Goal: Task Accomplishment & Management: Manage account settings

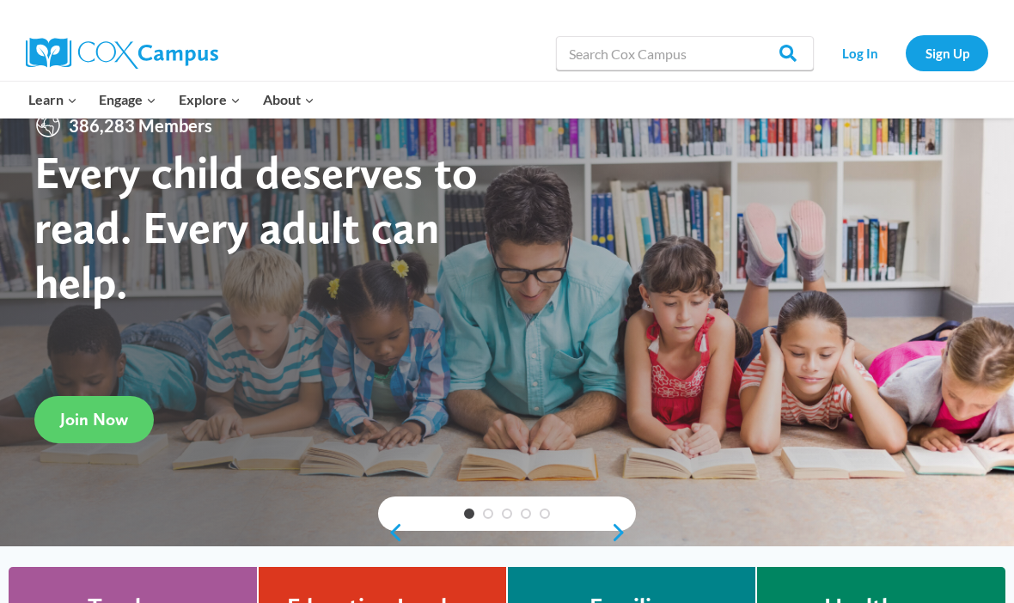
scroll to position [42, 0]
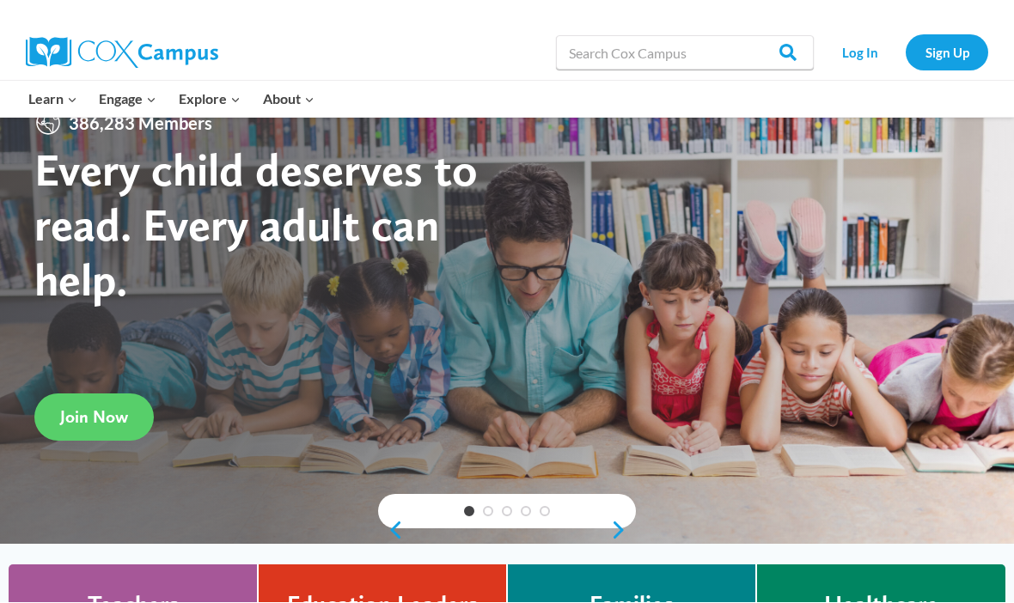
click at [865, 46] on link "Log In" at bounding box center [860, 52] width 75 height 35
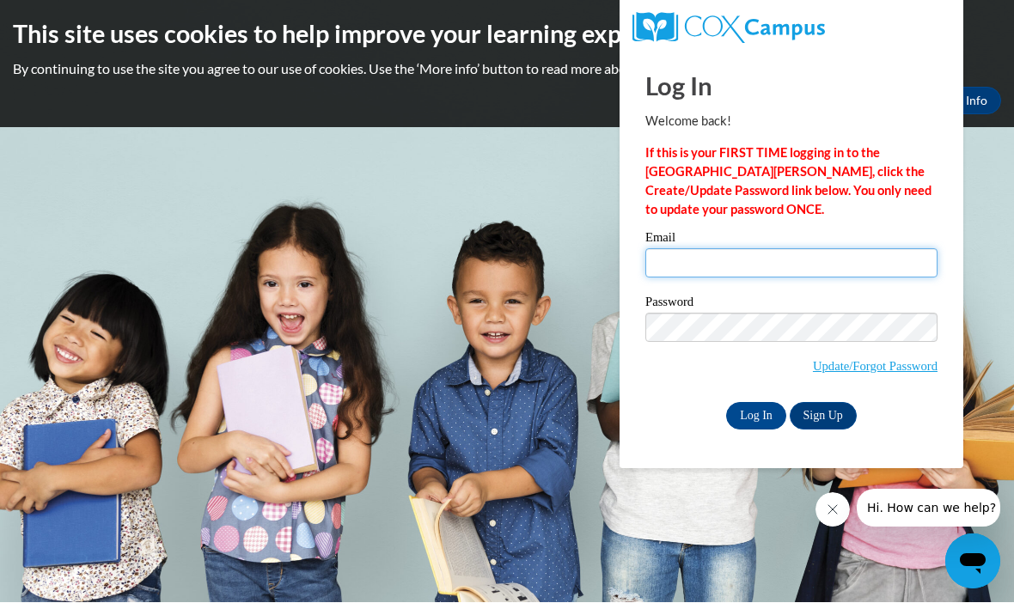
click at [704, 259] on input "Email" at bounding box center [791, 263] width 292 height 29
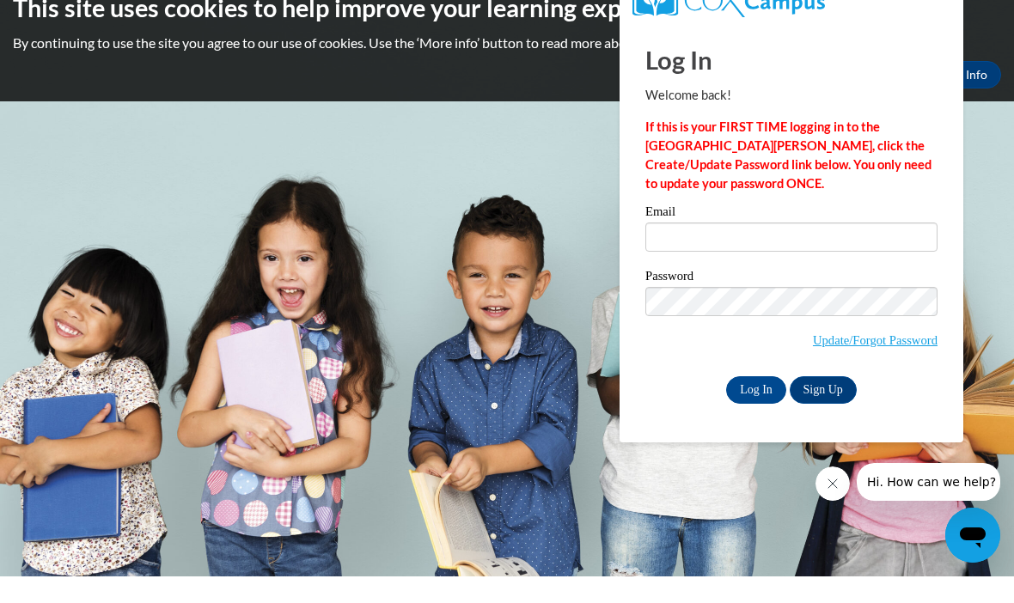
click at [706, 260] on div "Email" at bounding box center [791, 261] width 292 height 59
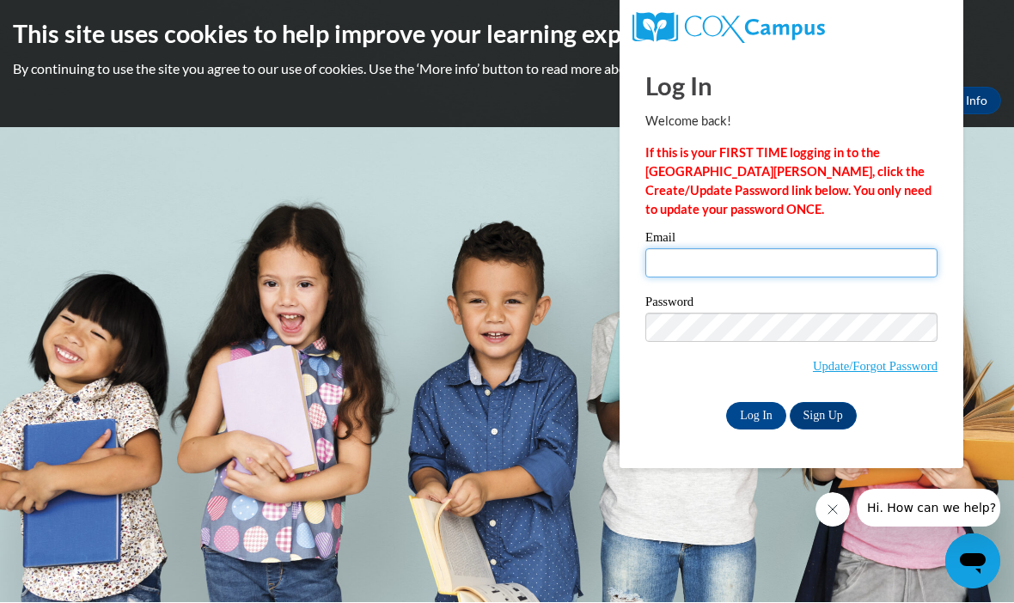
click at [695, 258] on input "Email" at bounding box center [791, 263] width 292 height 29
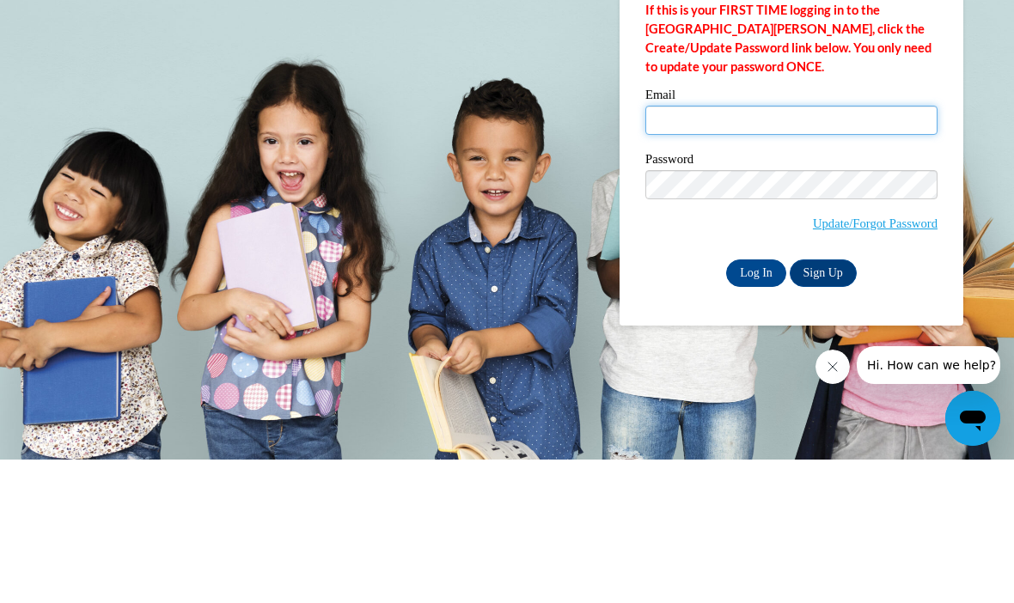
click at [720, 249] on input "Email" at bounding box center [791, 263] width 292 height 29
paste input "[EMAIL_ADDRESS][DOMAIN_NAME]"
type input "[EMAIL_ADDRESS][DOMAIN_NAME]"
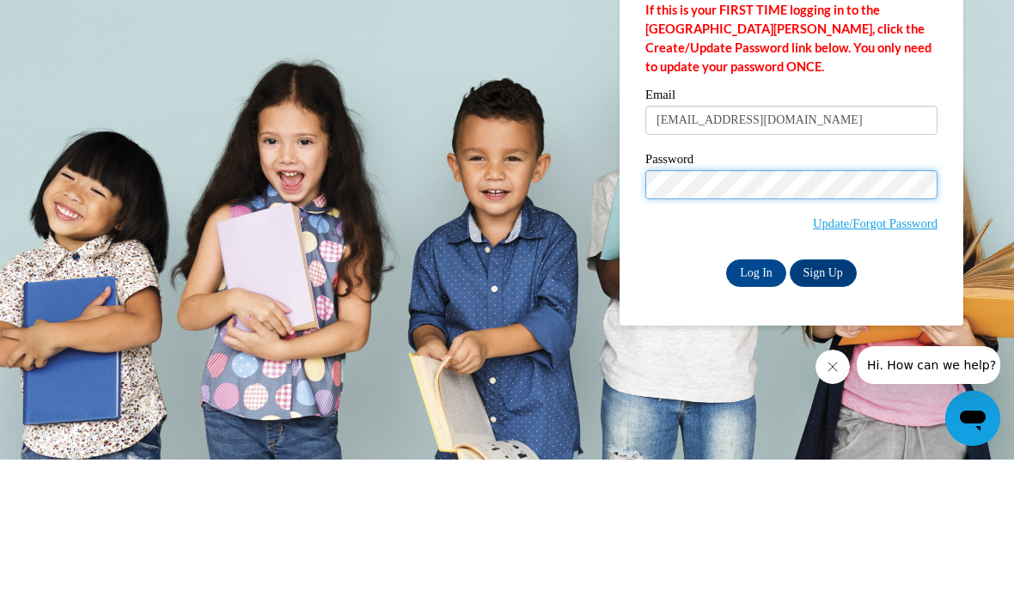
click at [756, 403] on input "Log In" at bounding box center [756, 417] width 60 height 28
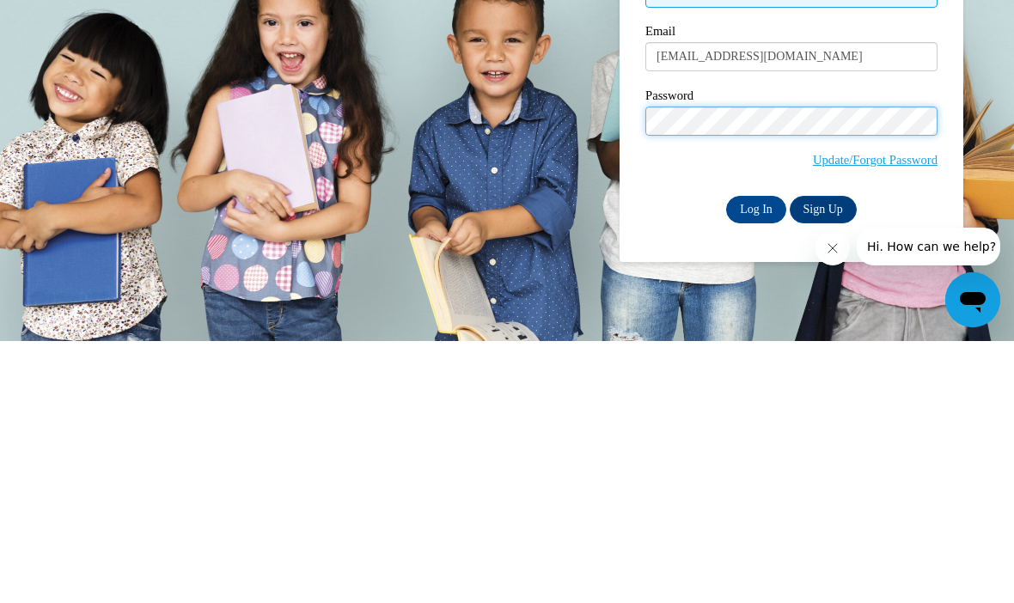
click at [756, 458] on input "Log In" at bounding box center [756, 472] width 60 height 28
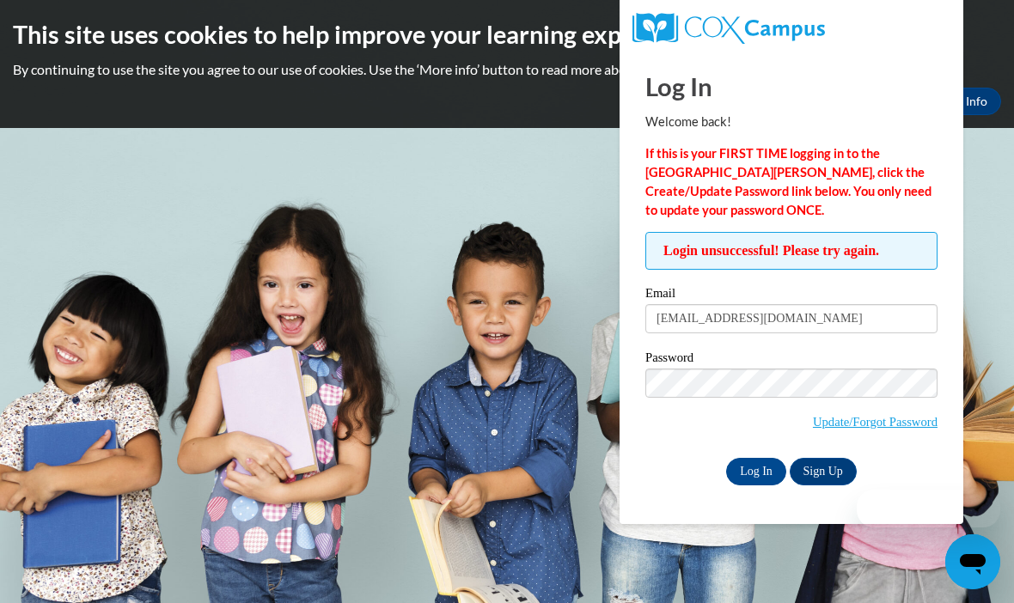
click at [810, 364] on label "Password" at bounding box center [791, 360] width 292 height 17
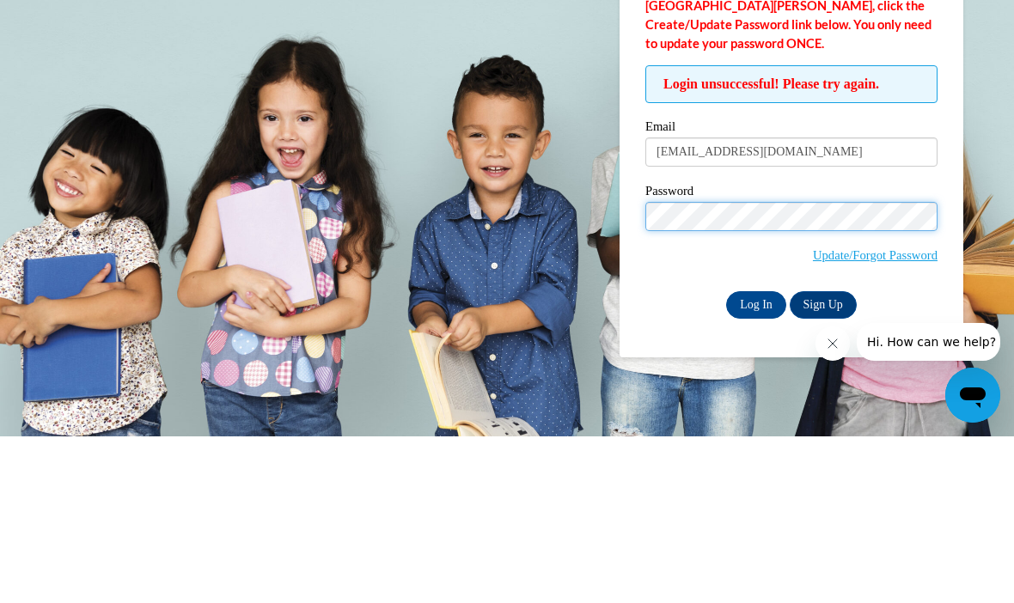
click at [756, 458] on input "Log In" at bounding box center [756, 472] width 60 height 28
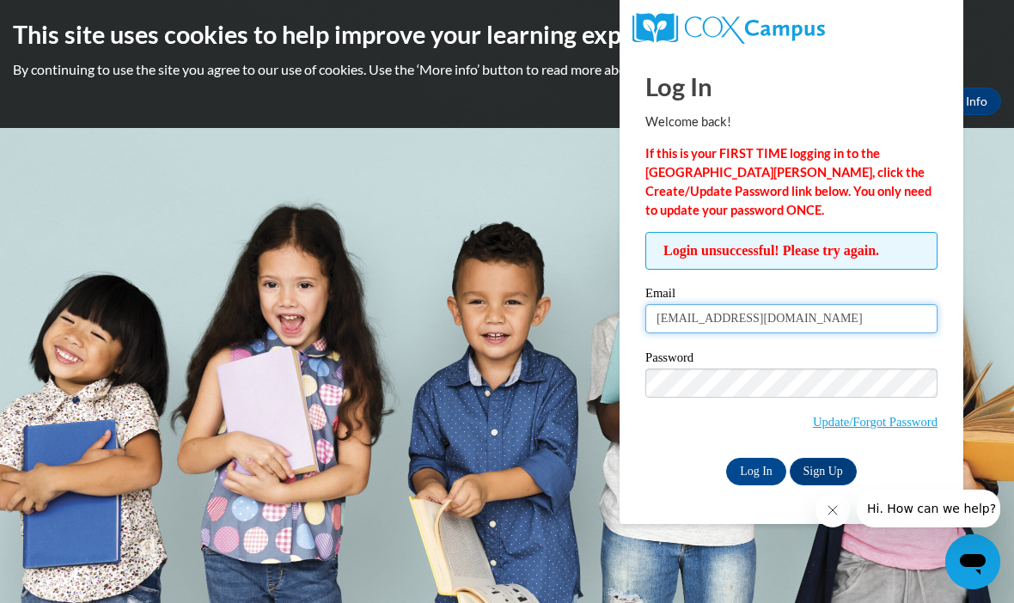
click at [670, 324] on input "[EMAIL_ADDRESS][DOMAIN_NAME]" at bounding box center [791, 318] width 292 height 29
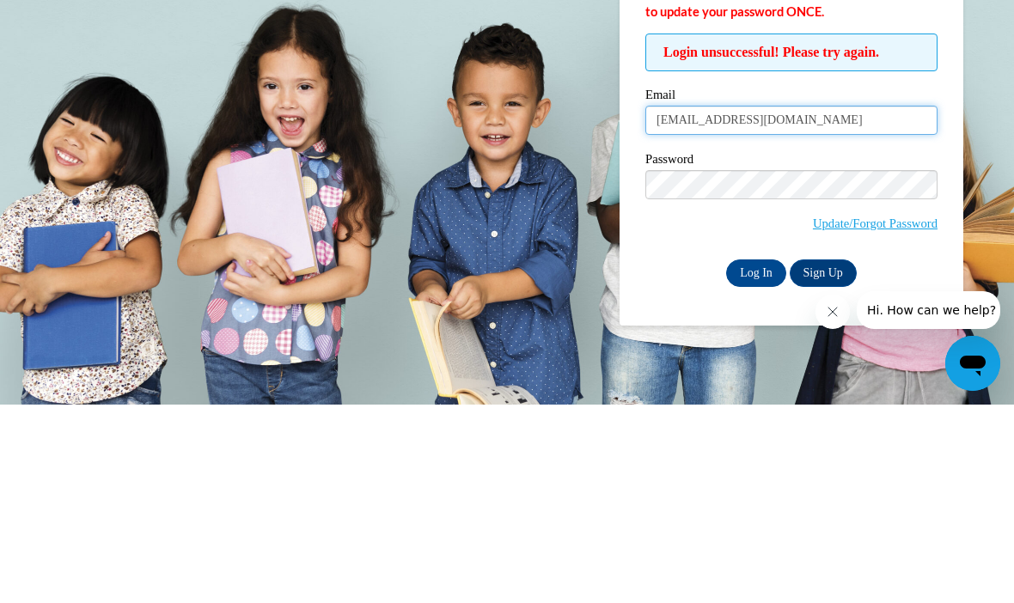
type input "kcrawford0955@stu.southernregional.edu"
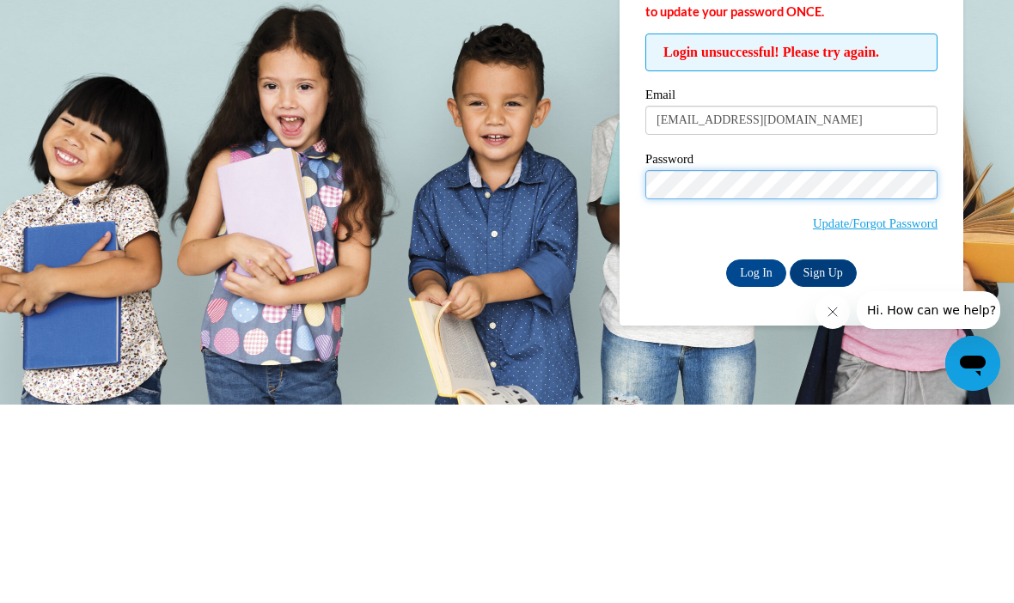
click at [756, 458] on input "Log In" at bounding box center [756, 472] width 60 height 28
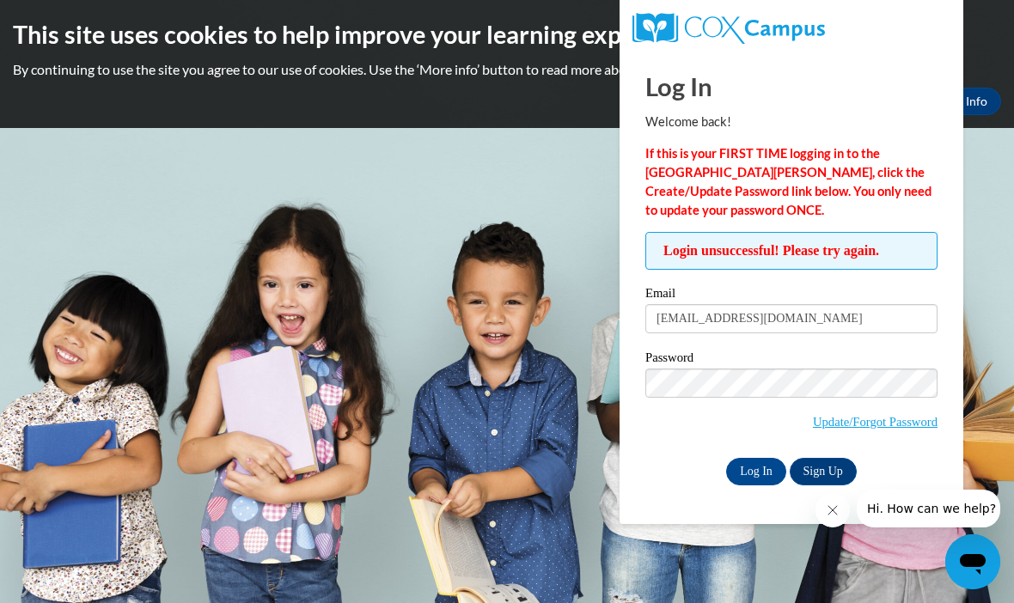
click at [764, 477] on input "Log In" at bounding box center [756, 472] width 60 height 28
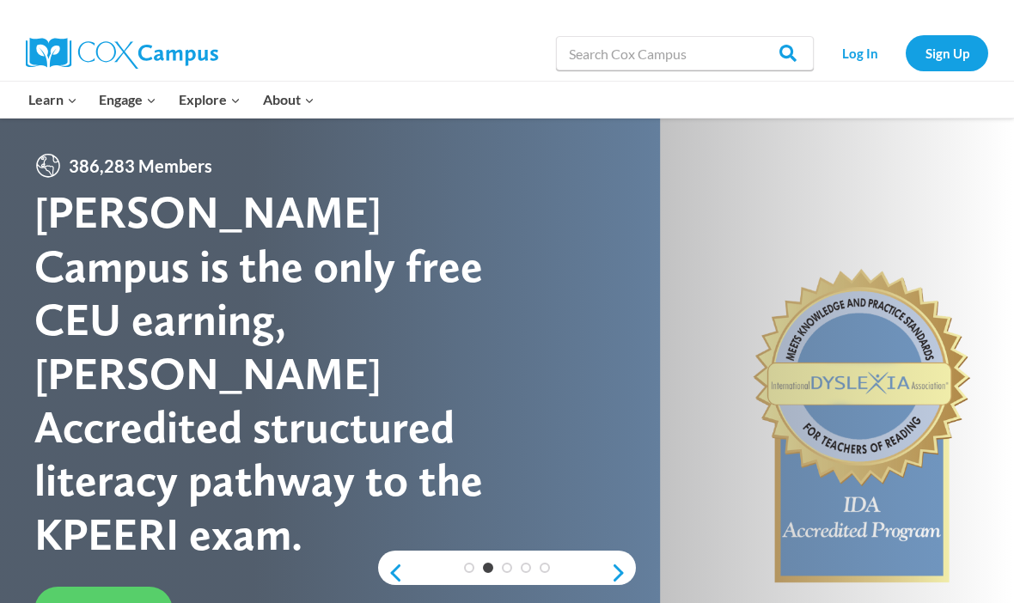
click at [863, 64] on link "Log In" at bounding box center [860, 52] width 75 height 35
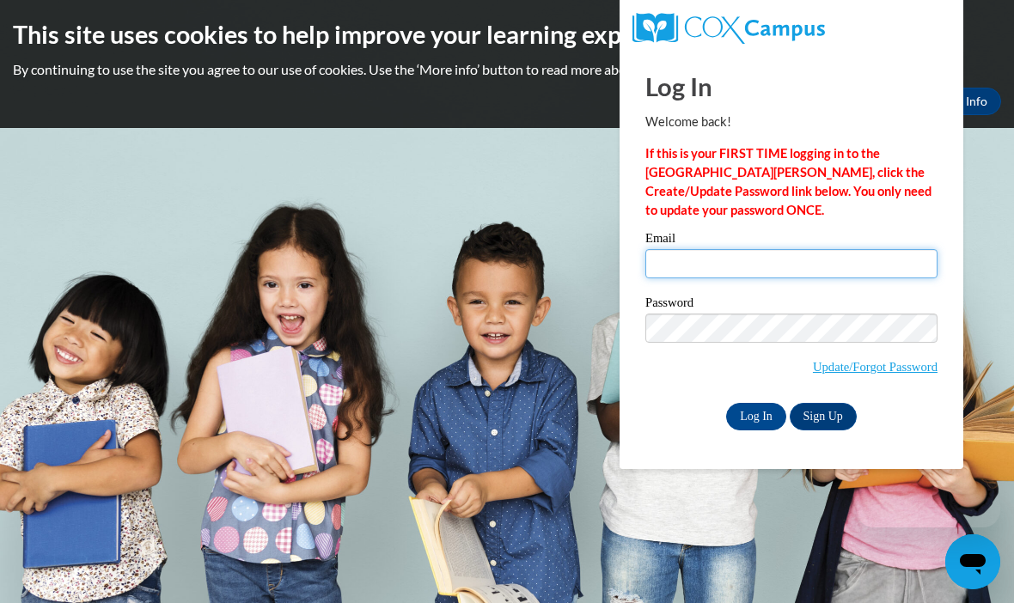
click at [673, 266] on input "Email" at bounding box center [791, 263] width 292 height 29
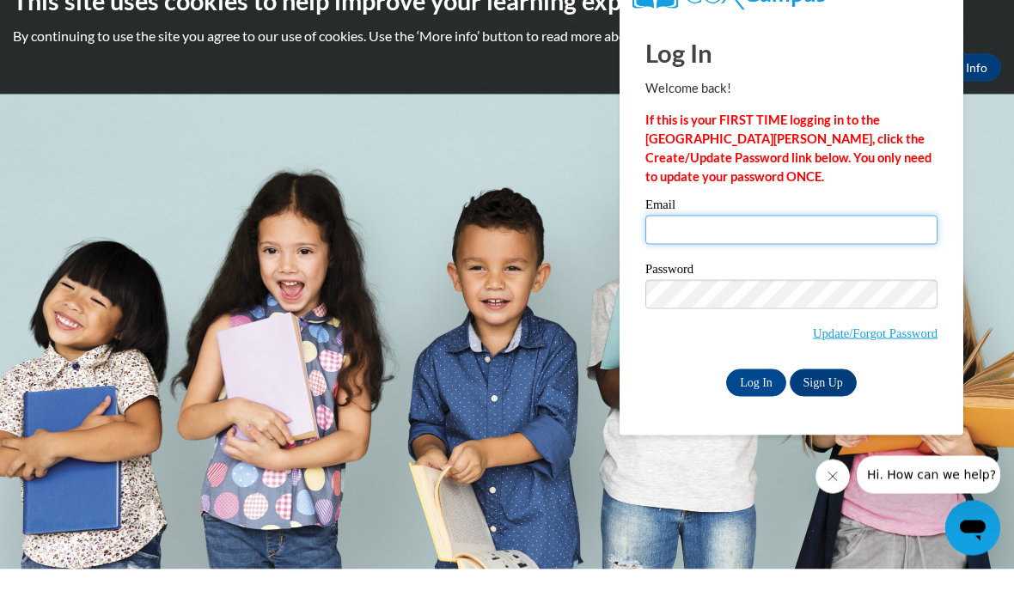
paste input "[EMAIL_ADDRESS][DOMAIN_NAME]"
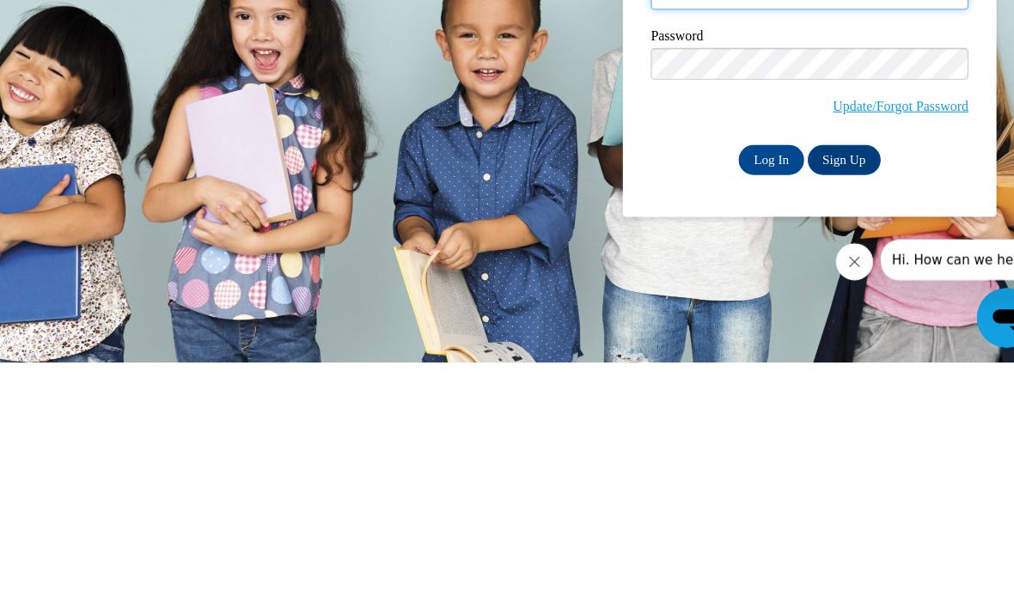
type input "[EMAIL_ADDRESS][DOMAIN_NAME]"
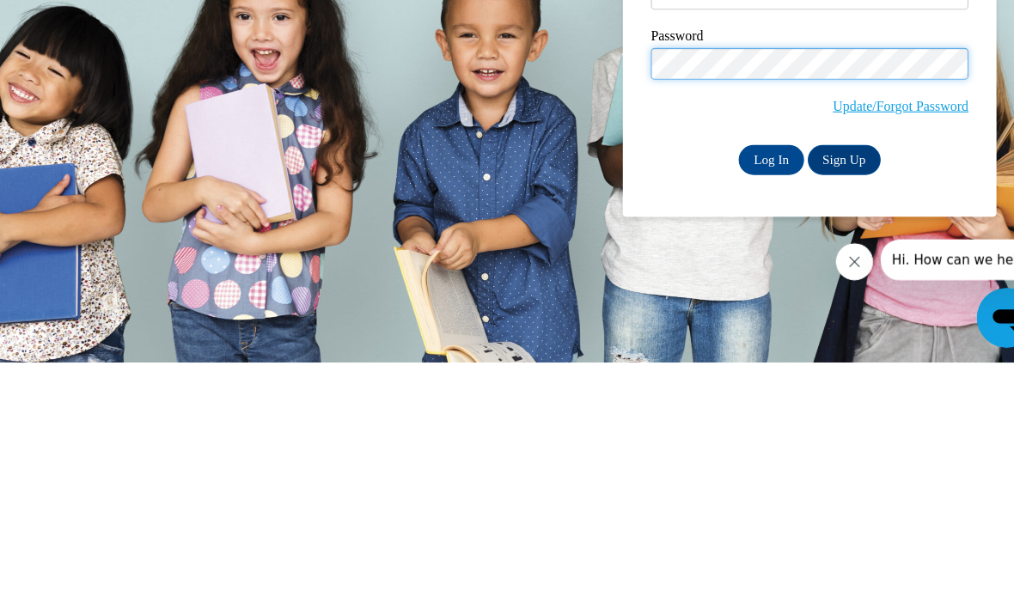
click at [726, 403] on input "Log In" at bounding box center [756, 417] width 60 height 28
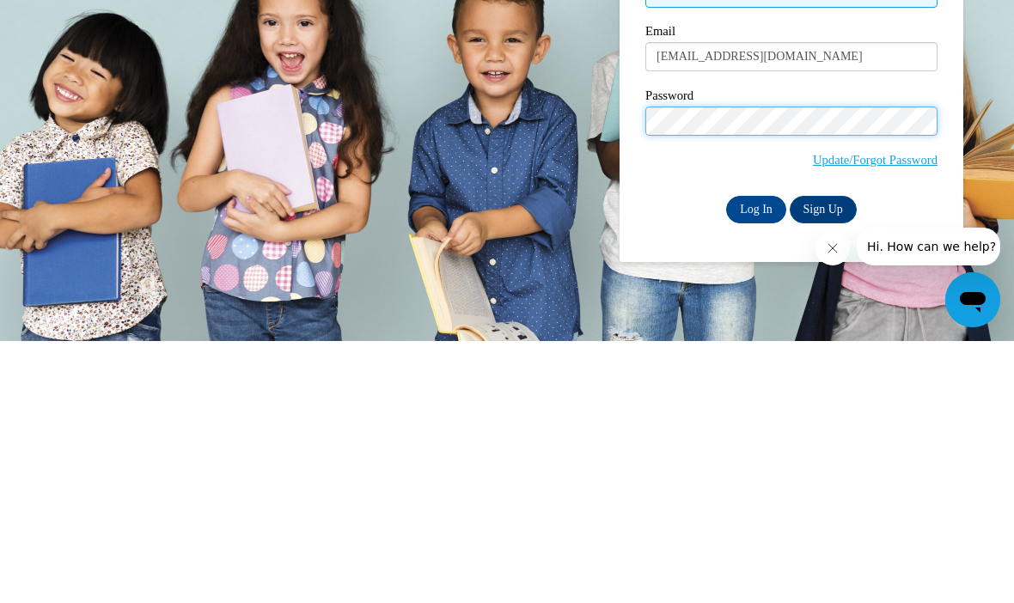
click at [756, 458] on input "Log In" at bounding box center [756, 472] width 60 height 28
